Goal: Navigation & Orientation: Find specific page/section

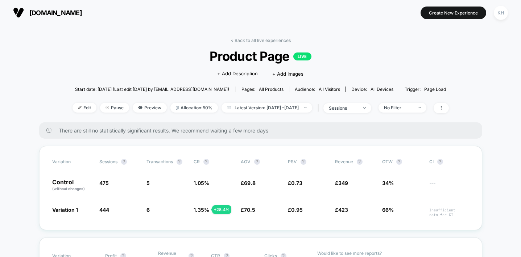
scroll to position [32, 0]
click at [64, 13] on span "[DOMAIN_NAME]" at bounding box center [55, 13] width 53 height 8
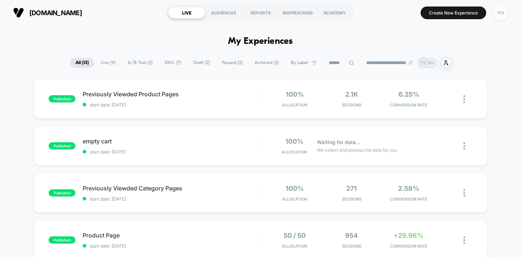
click at [501, 13] on div "KH" at bounding box center [500, 13] width 14 height 14
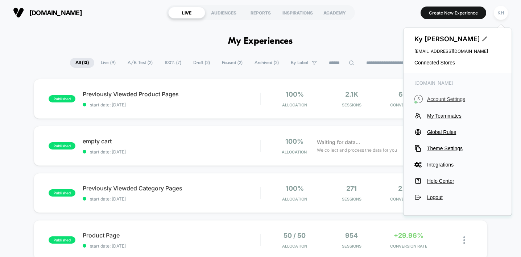
click at [444, 98] on span "Account Settings" at bounding box center [464, 99] width 74 height 6
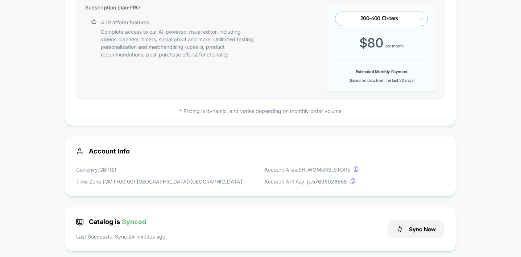
scroll to position [38, 0]
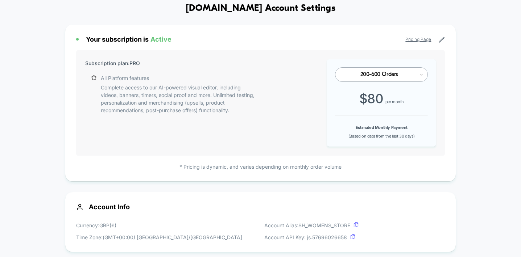
click at [417, 40] on link "Pricing Page" at bounding box center [418, 39] width 26 height 5
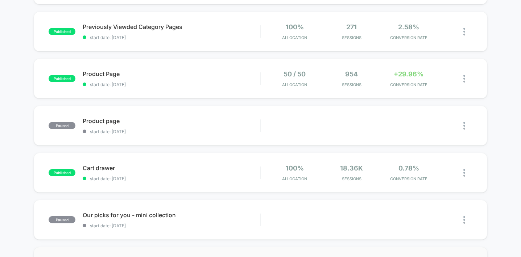
scroll to position [161, 0]
click at [164, 77] on span "Product Page Click to edit experience details" at bounding box center [171, 74] width 177 height 7
